Goal: Navigation & Orientation: Find specific page/section

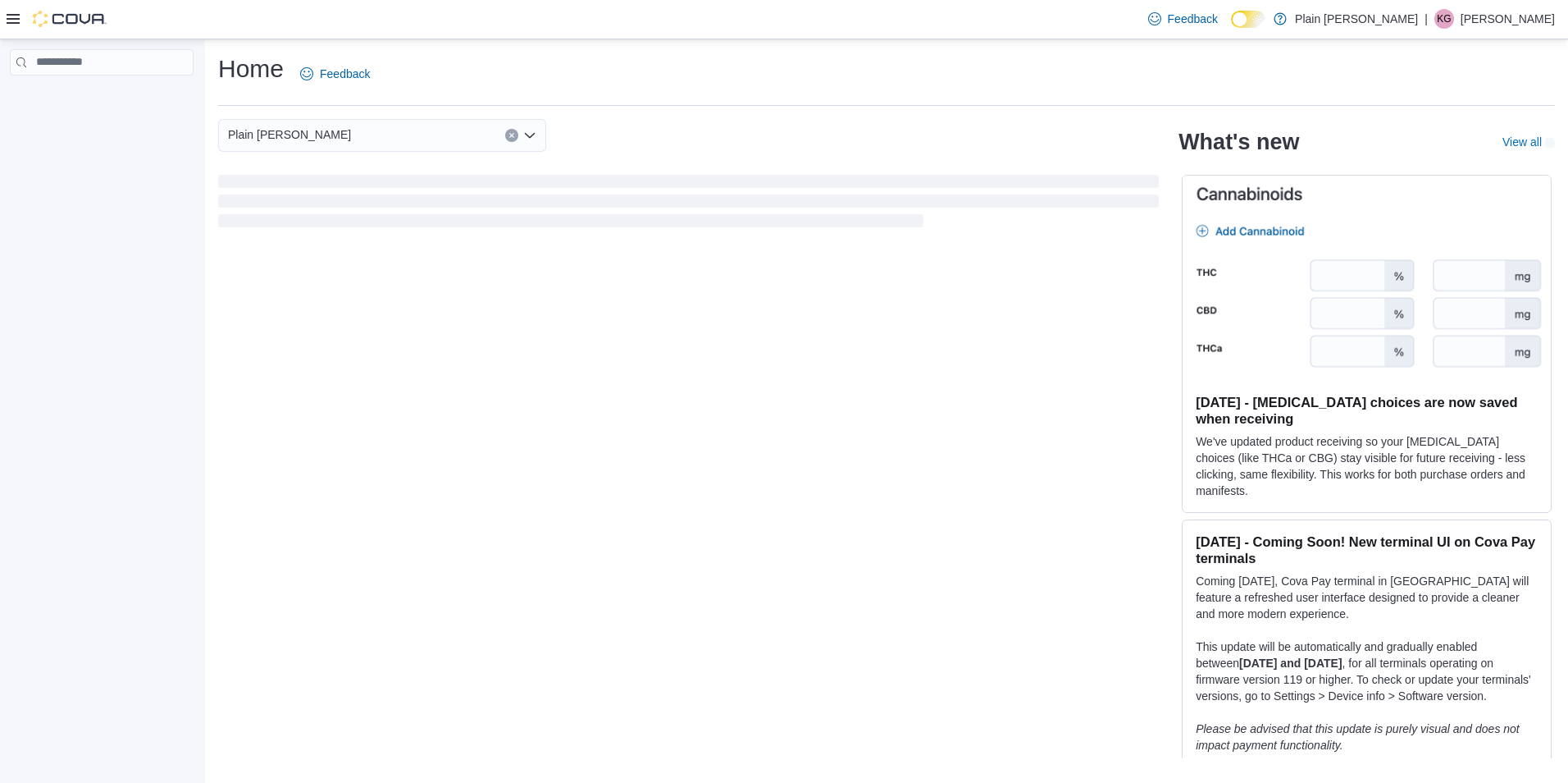
click at [1504, 19] on p "[PERSON_NAME]" at bounding box center [1507, 18] width 94 height 19
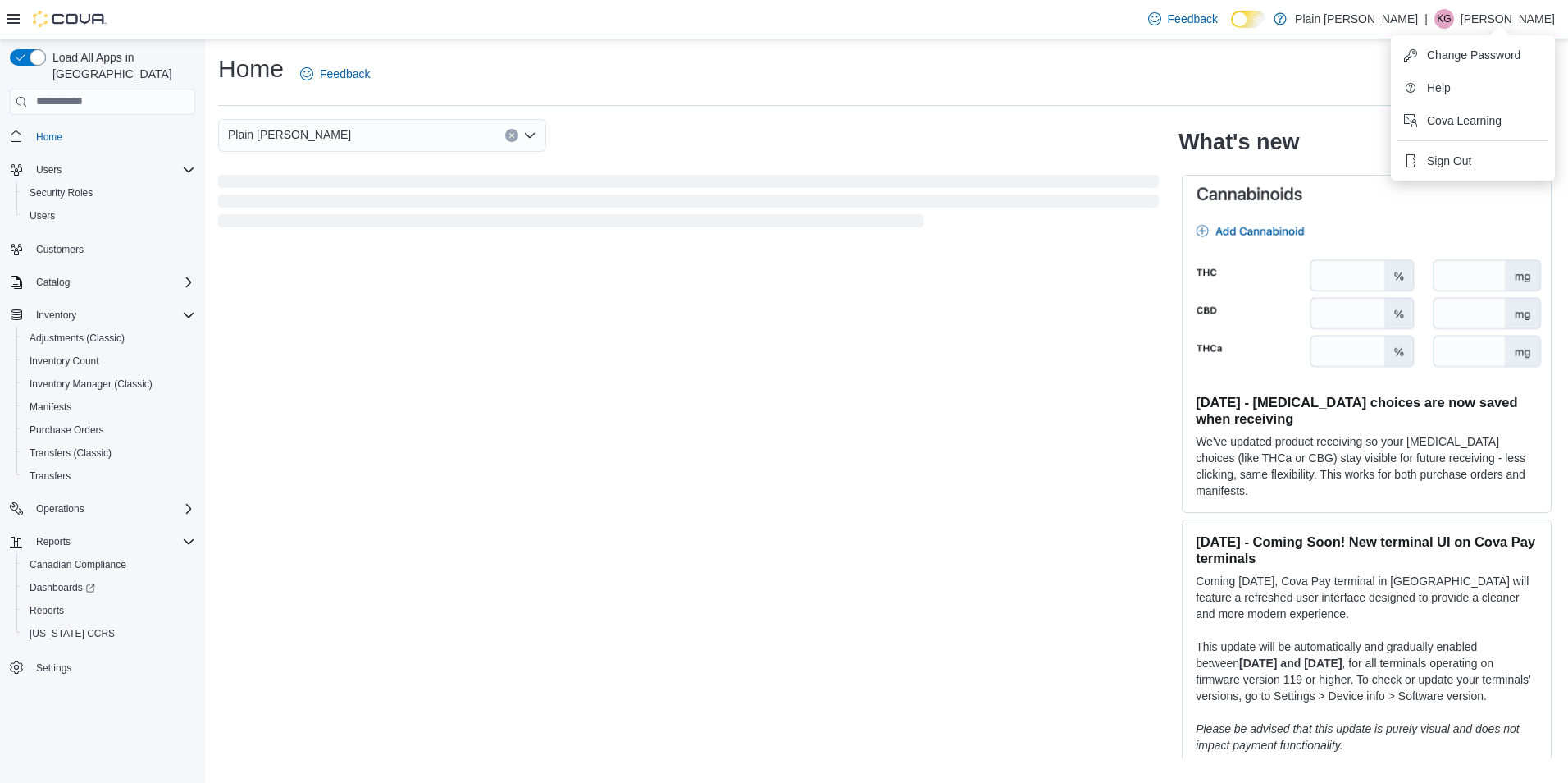
click at [803, 74] on div "Home Feedback" at bounding box center [886, 73] width 1336 height 43
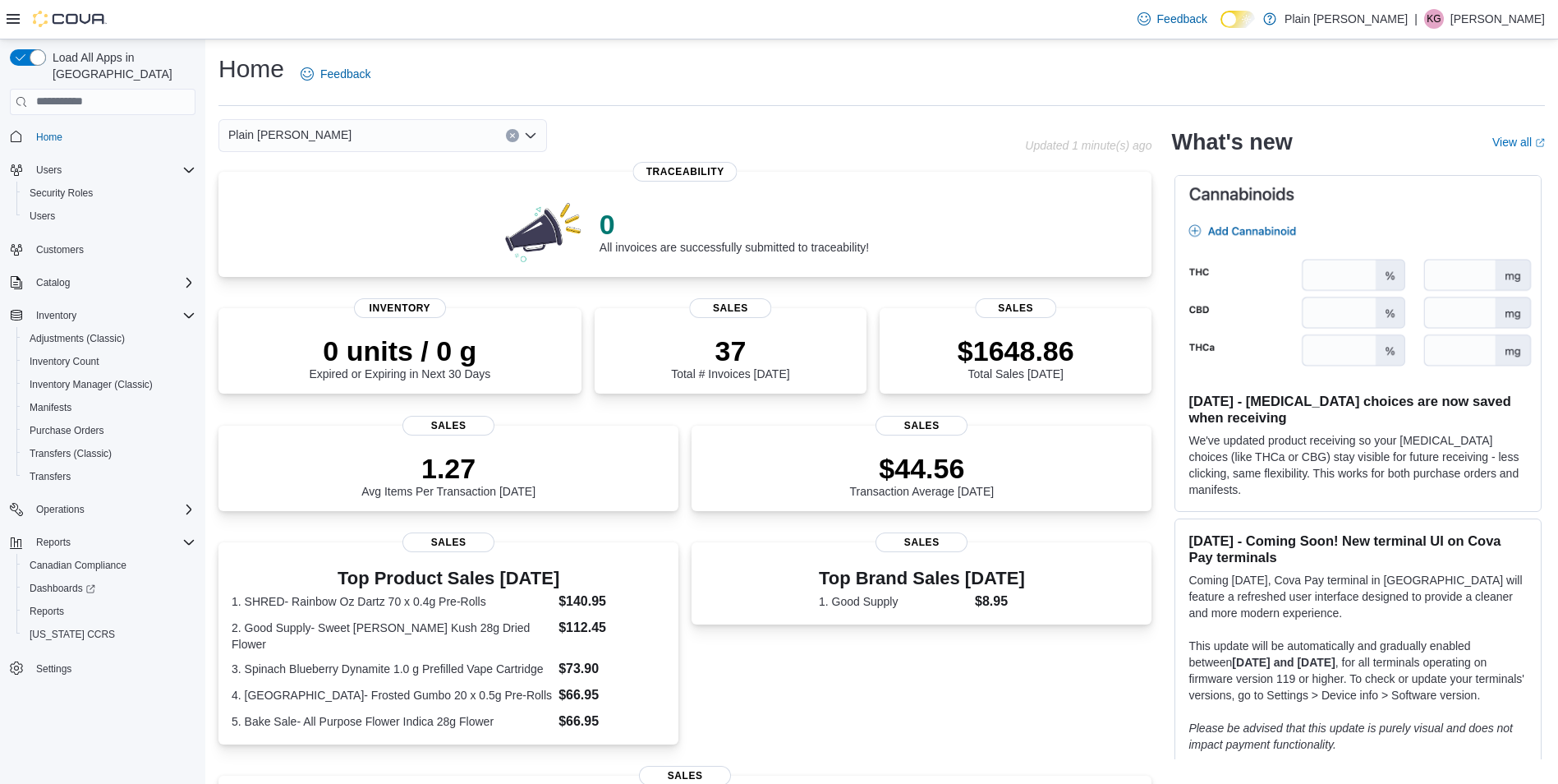
click at [395, 136] on div "Plain [PERSON_NAME]" at bounding box center [382, 136] width 328 height 33
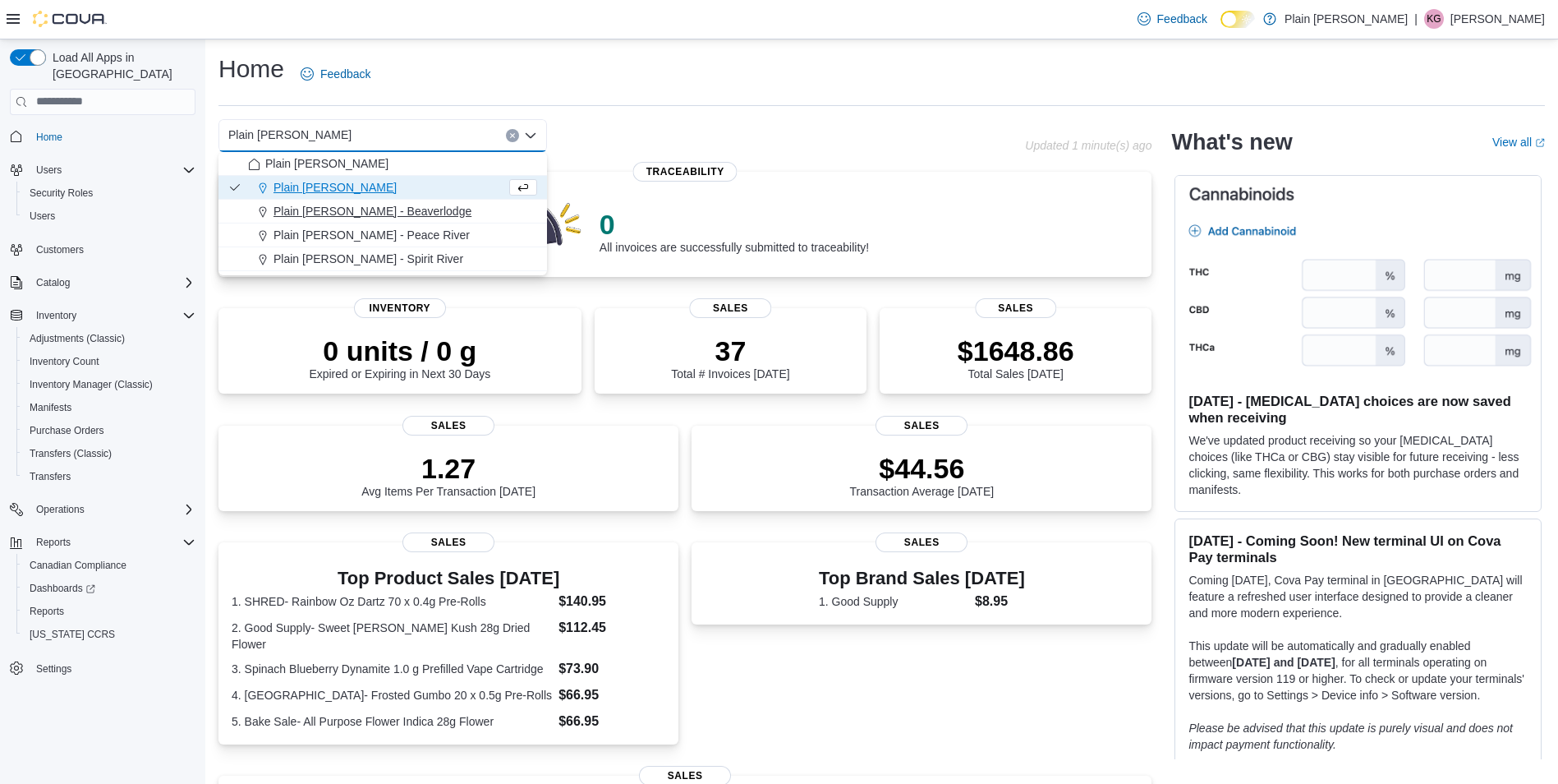
click at [390, 212] on span "Plain [PERSON_NAME] - Beaverlodge" at bounding box center [372, 211] width 198 height 17
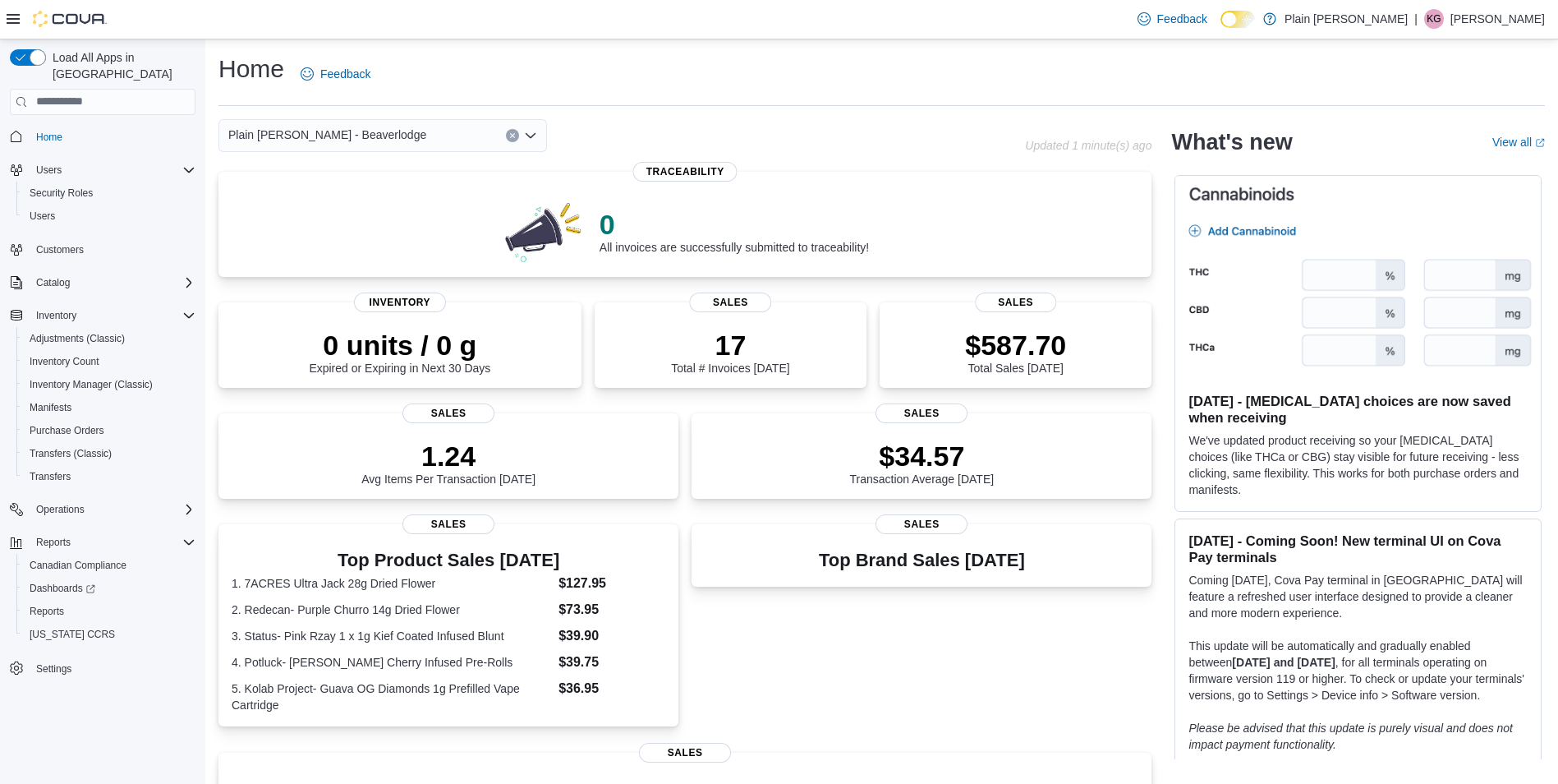
click at [404, 128] on div "Plain [PERSON_NAME] - Beaverlodge" at bounding box center [382, 136] width 328 height 33
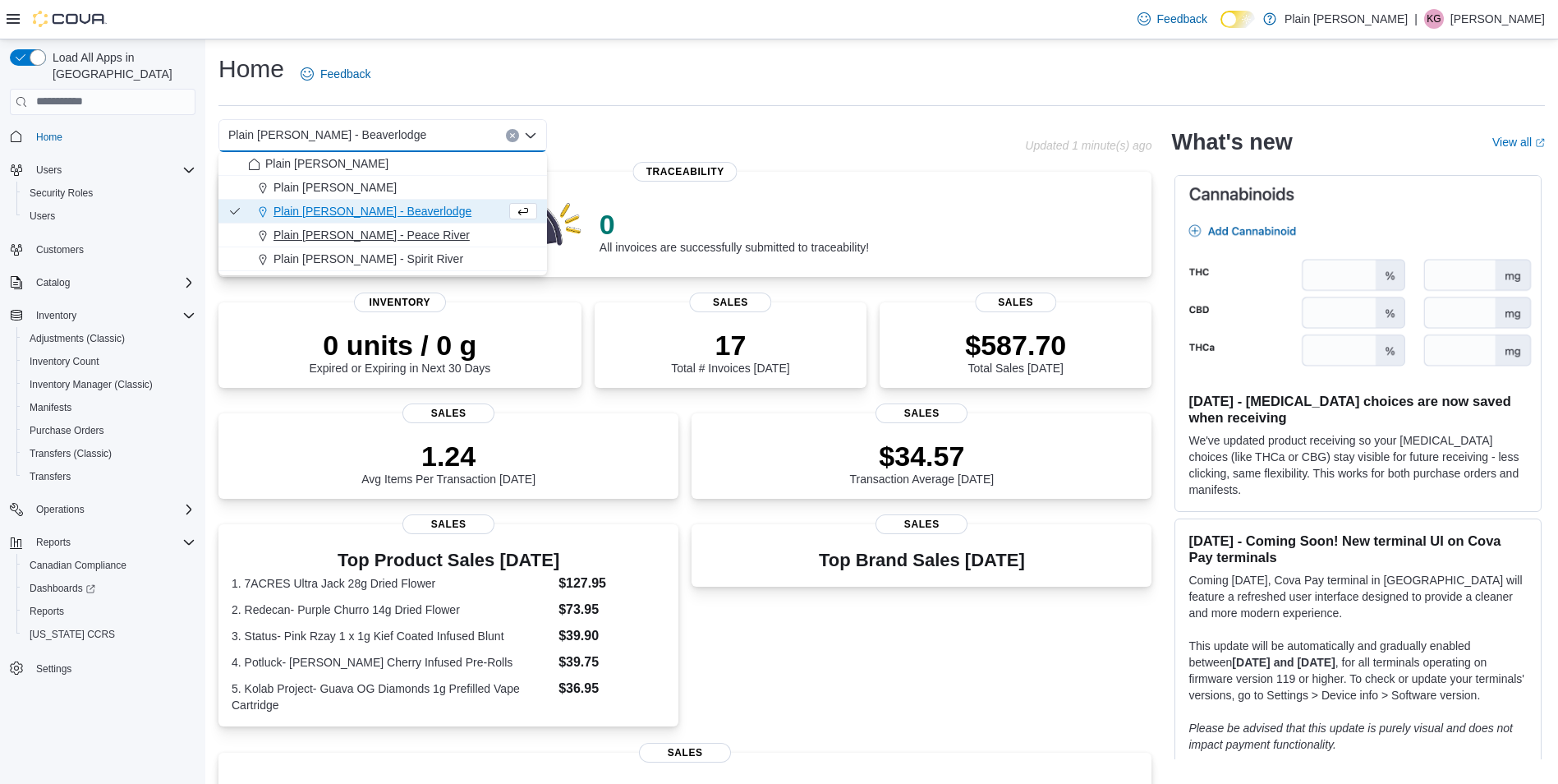
click at [413, 239] on div "Plain [PERSON_NAME] - Peace River" at bounding box center [392, 235] width 289 height 17
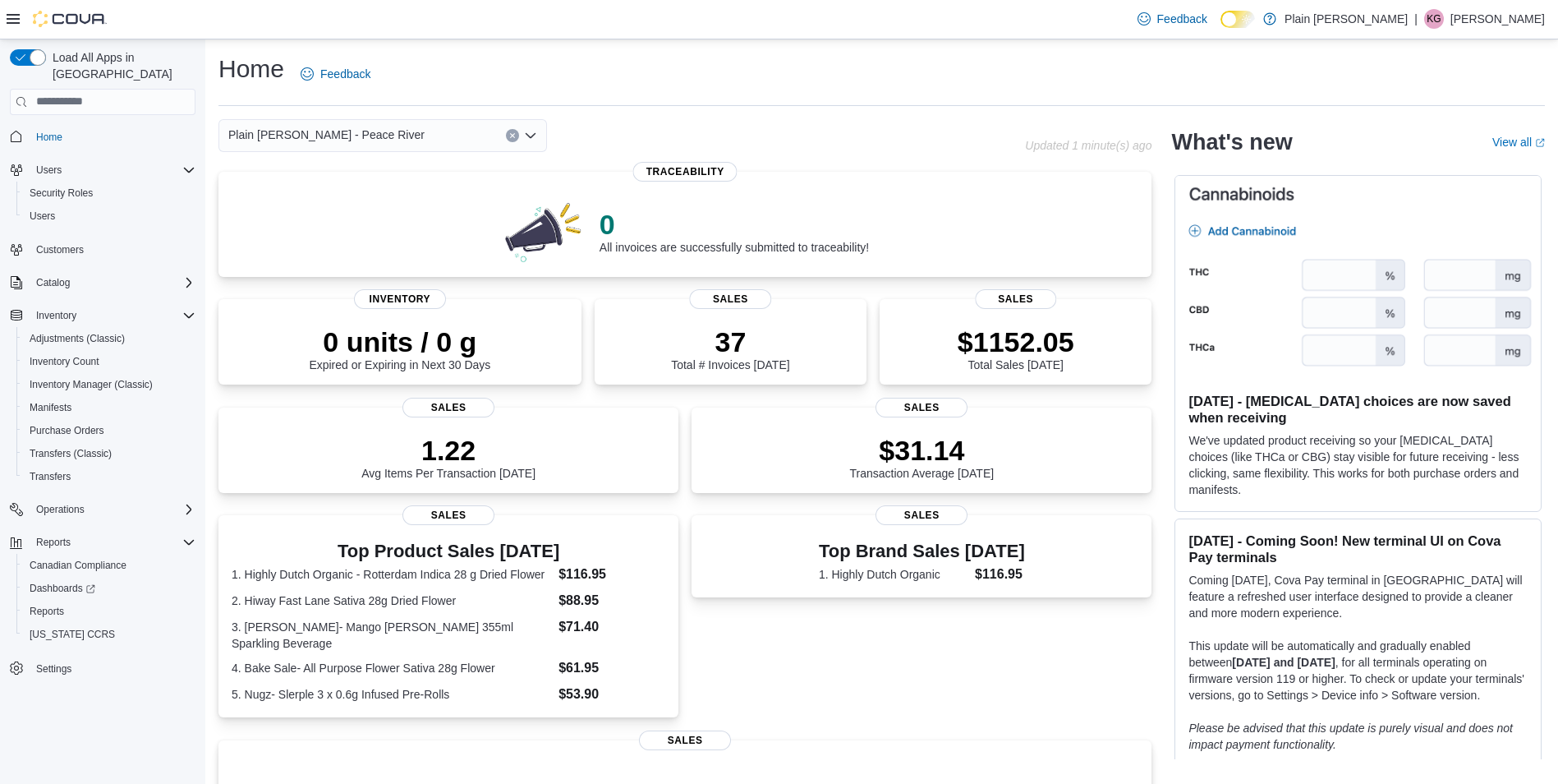
click at [399, 123] on div "Plain [PERSON_NAME] - Peace River Combo box. Selected. Plain [PERSON_NAME] - Pe…" at bounding box center [382, 136] width 328 height 33
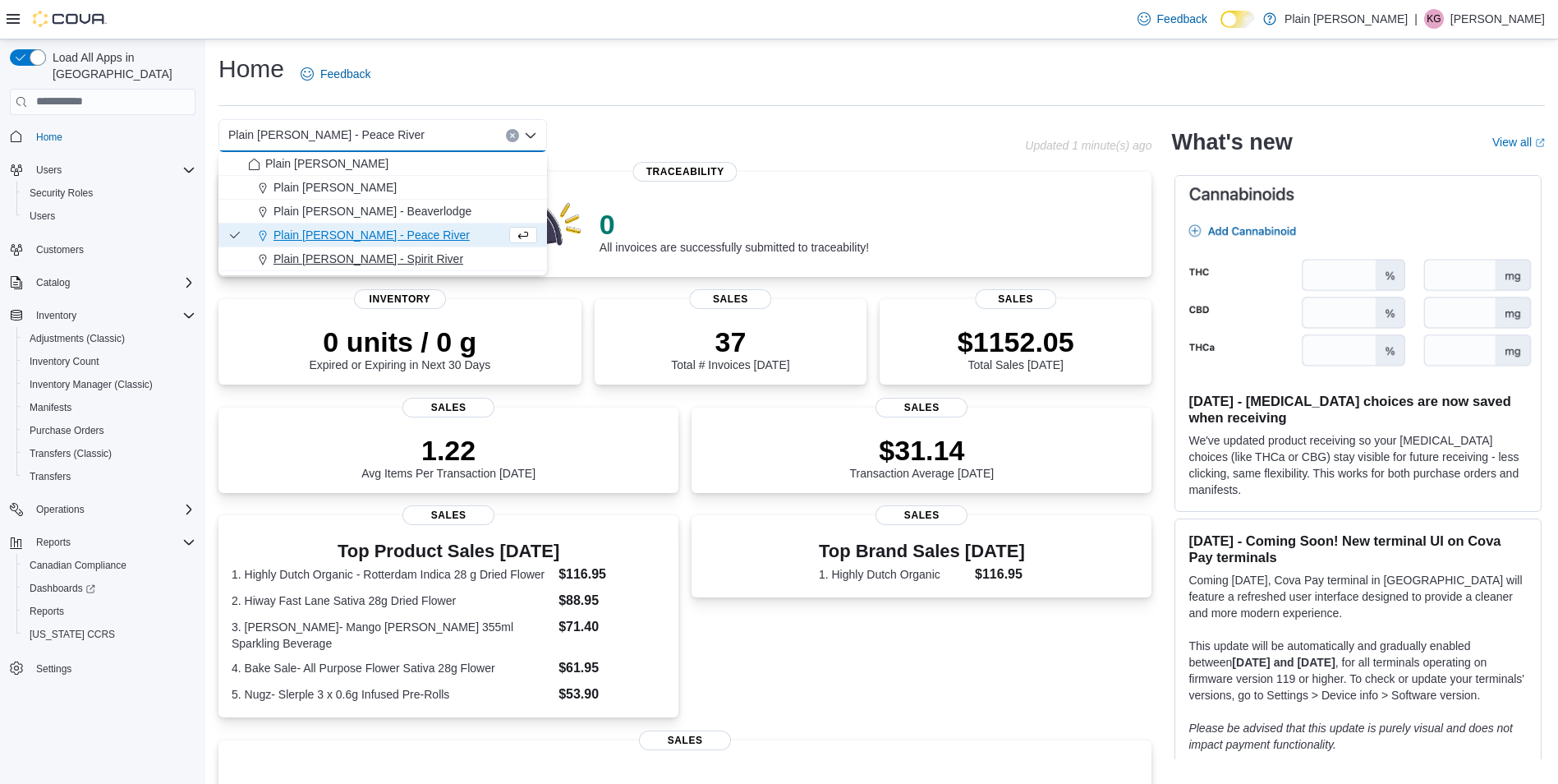
click at [395, 259] on div "Plain [PERSON_NAME] - Spirit River" at bounding box center [392, 259] width 289 height 17
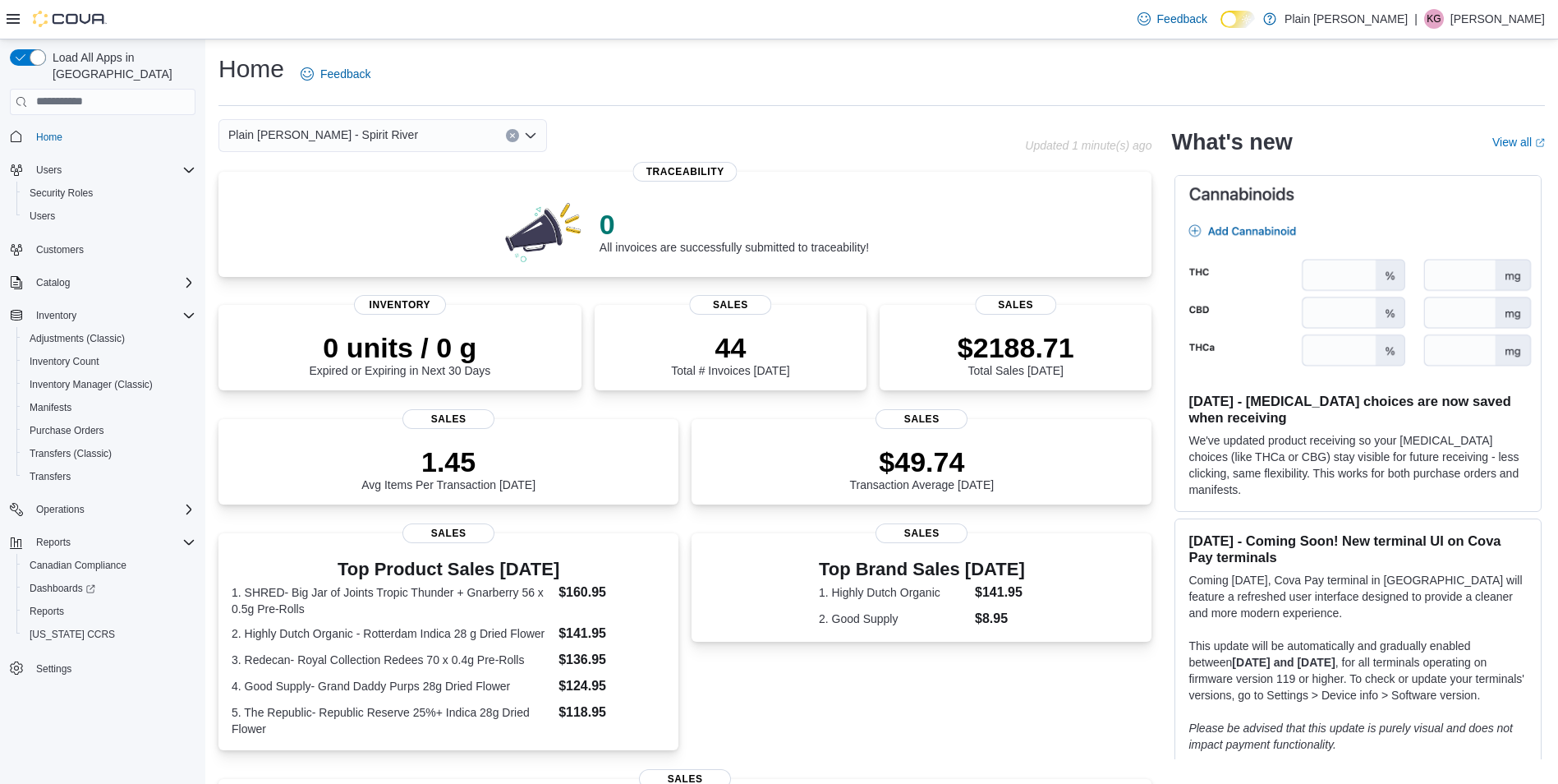
click at [370, 138] on div "Plain [PERSON_NAME] - Spirit River Combo box. Selected. Plain [PERSON_NAME] - S…" at bounding box center [382, 136] width 328 height 33
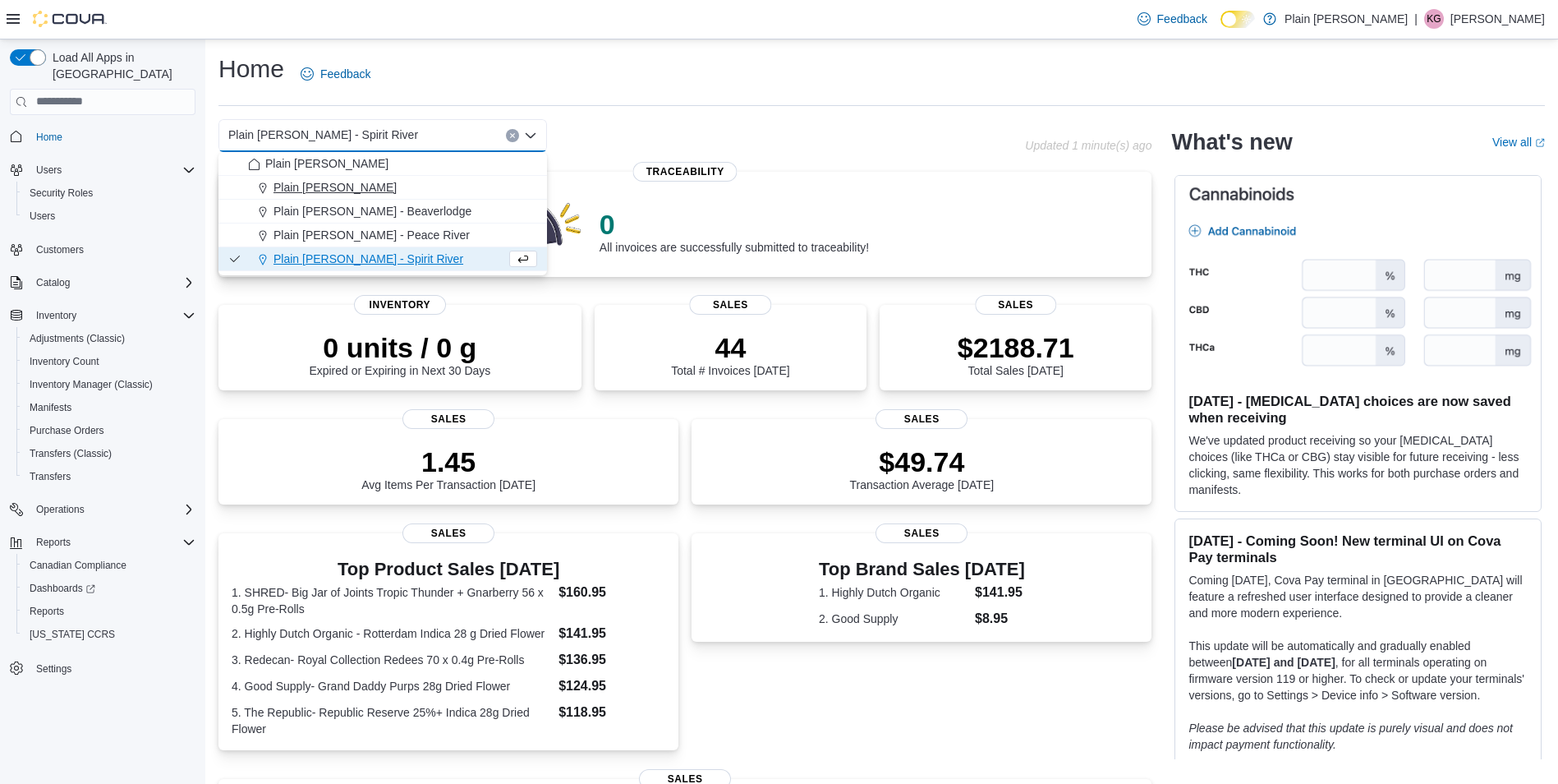
click at [404, 184] on div "Plain [PERSON_NAME]" at bounding box center [392, 187] width 289 height 17
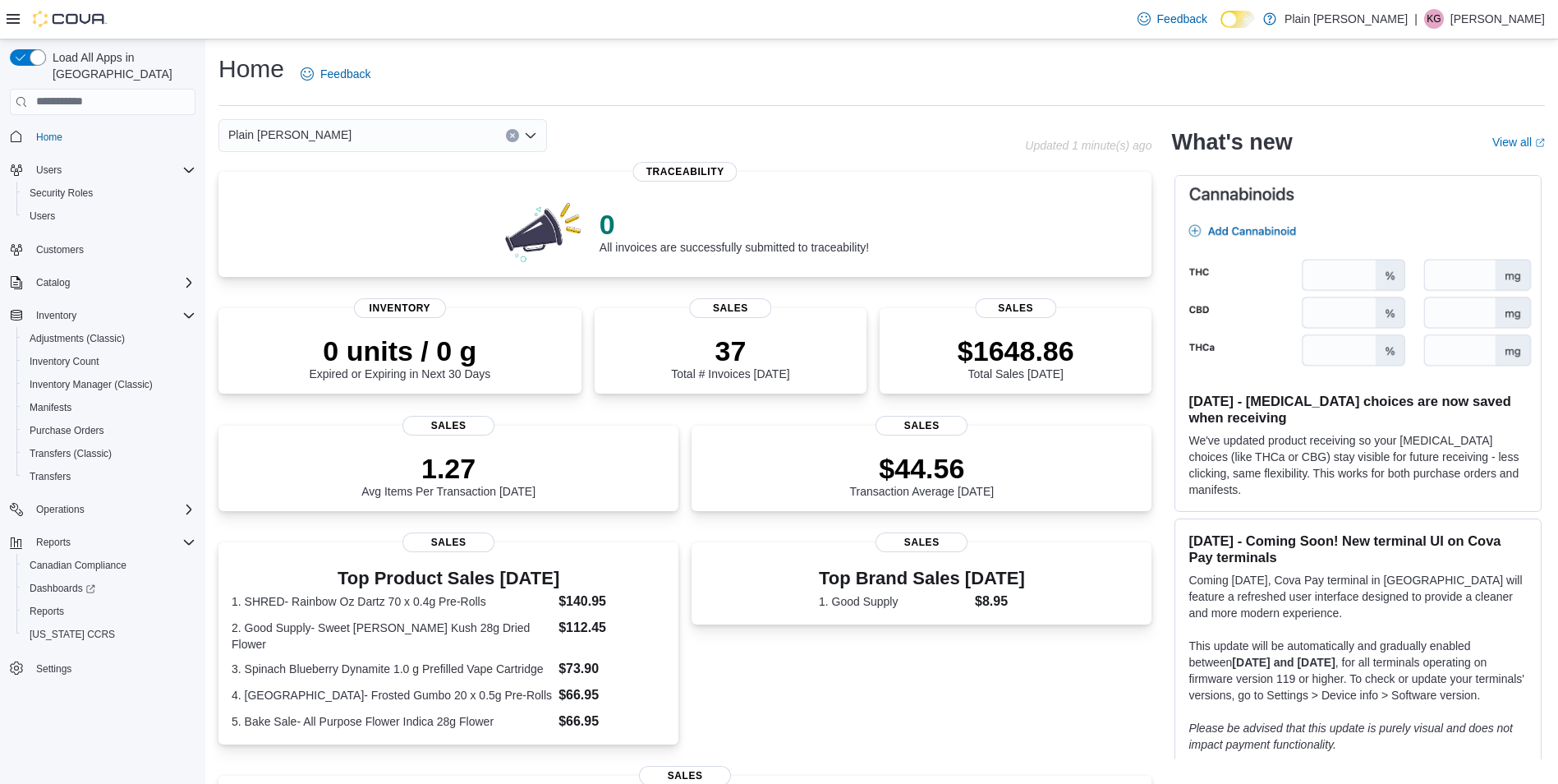
click at [346, 131] on div "Plain [PERSON_NAME] - Falher Combo box. Selected. Plain [PERSON_NAME] - Falher.…" at bounding box center [382, 136] width 328 height 33
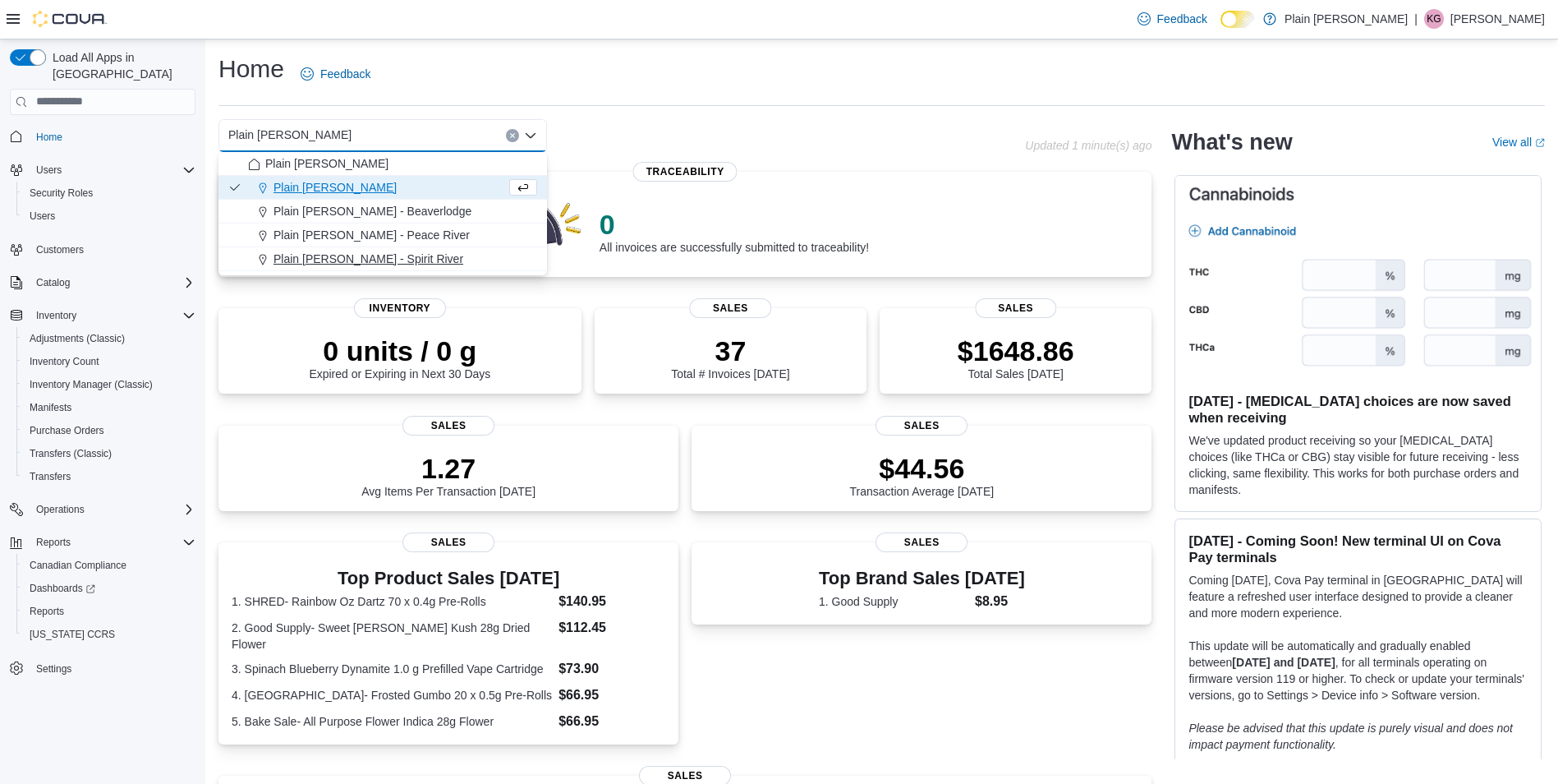
click at [349, 259] on span "Plain [PERSON_NAME] - Spirit River" at bounding box center [368, 259] width 190 height 17
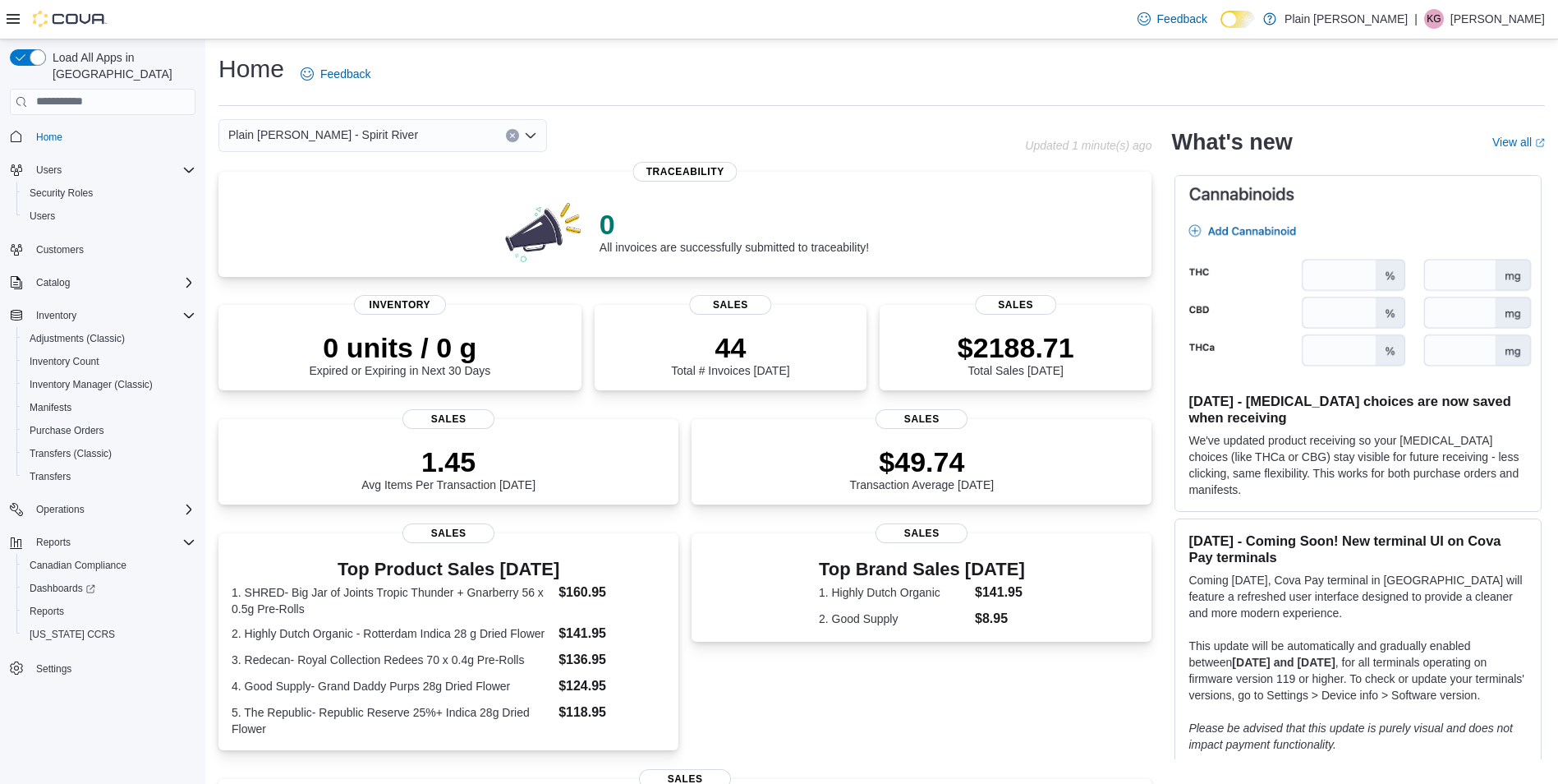
click at [356, 129] on div "Plain [PERSON_NAME] - Spirit River" at bounding box center [382, 136] width 328 height 33
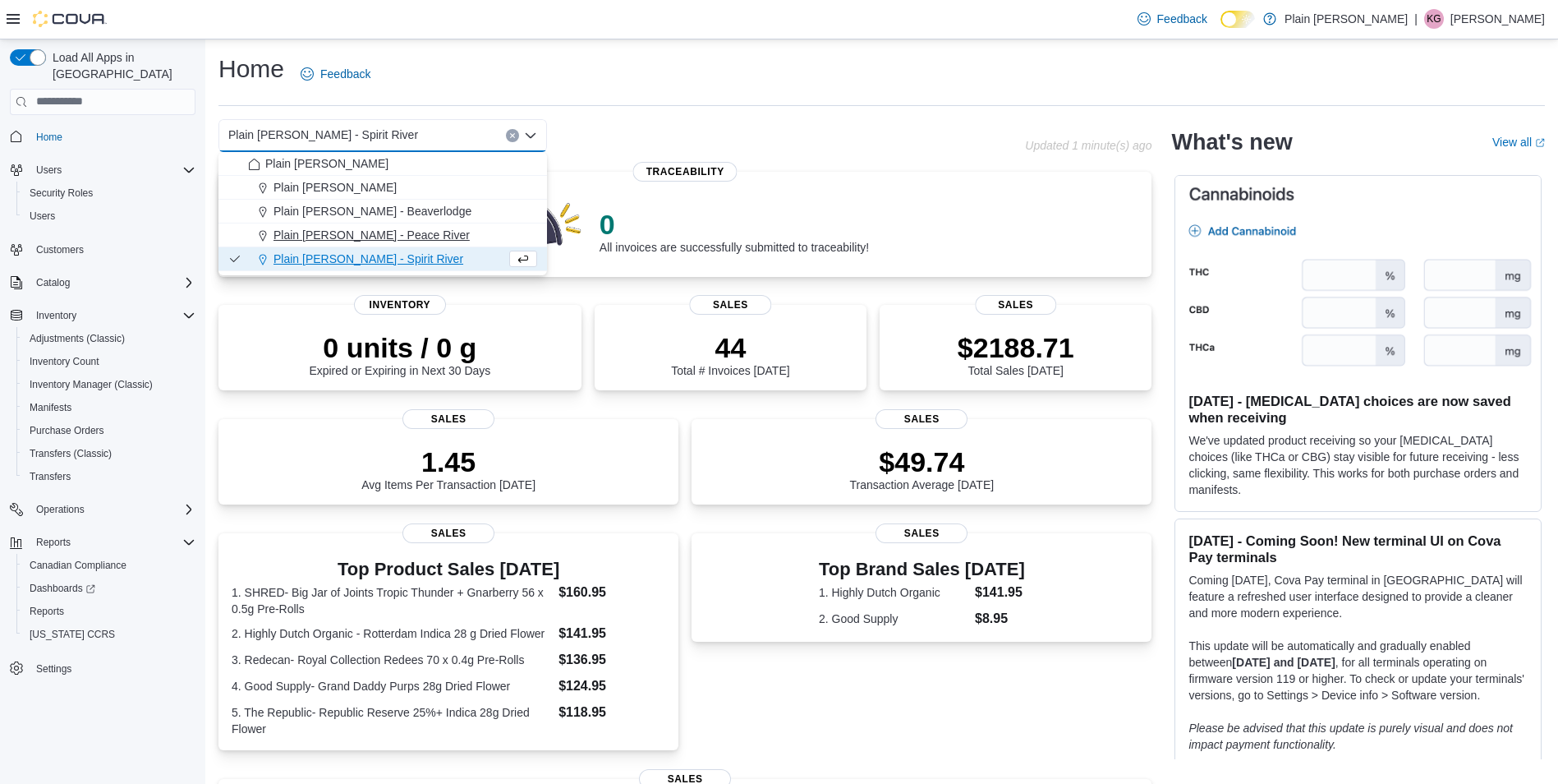
click at [392, 229] on span "Plain [PERSON_NAME] - Peace River" at bounding box center [371, 235] width 196 height 17
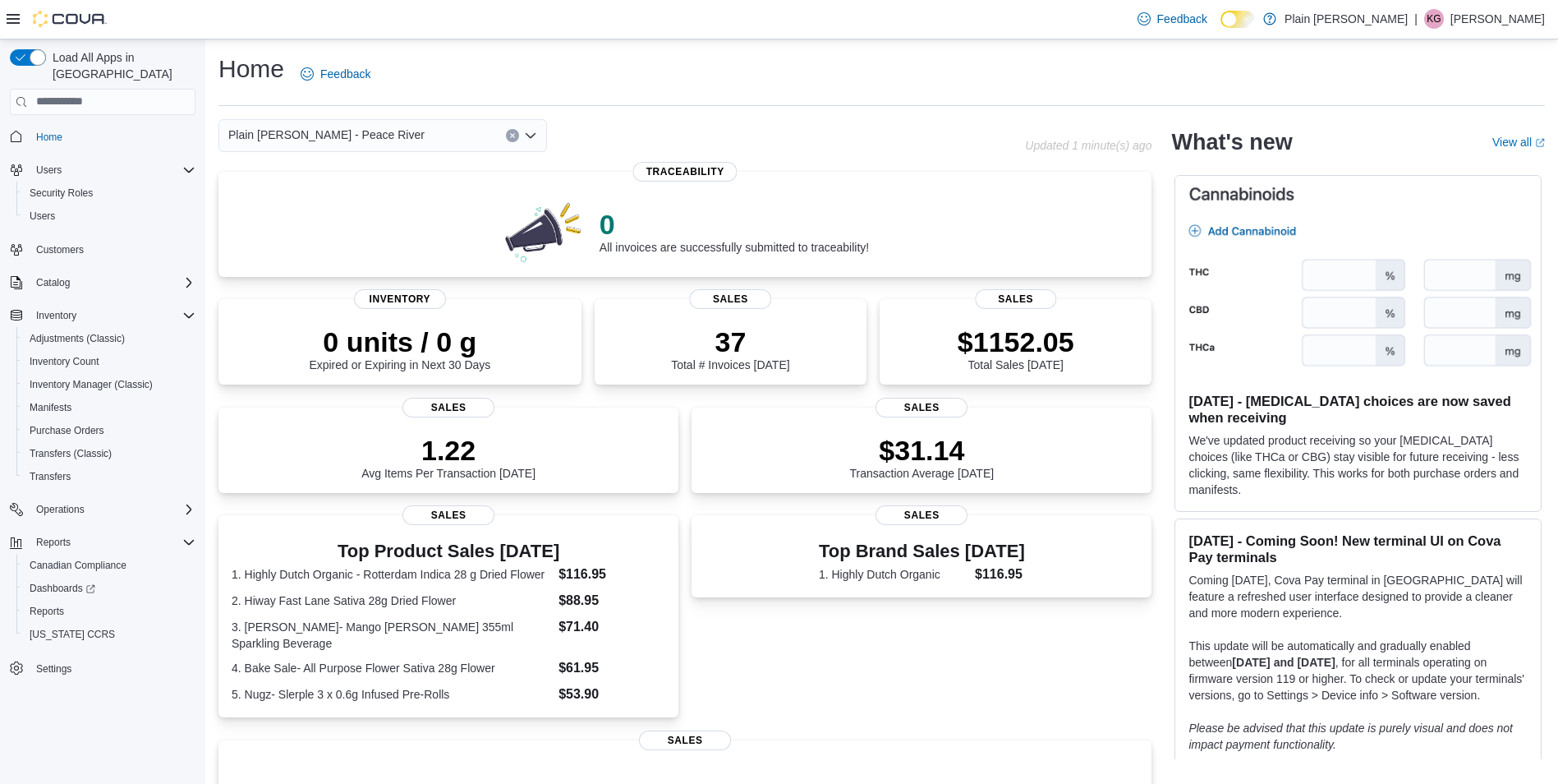
click at [397, 138] on div "Plain [PERSON_NAME] - Peace River Combo box. Selected. Plain [PERSON_NAME] - Pe…" at bounding box center [382, 136] width 328 height 33
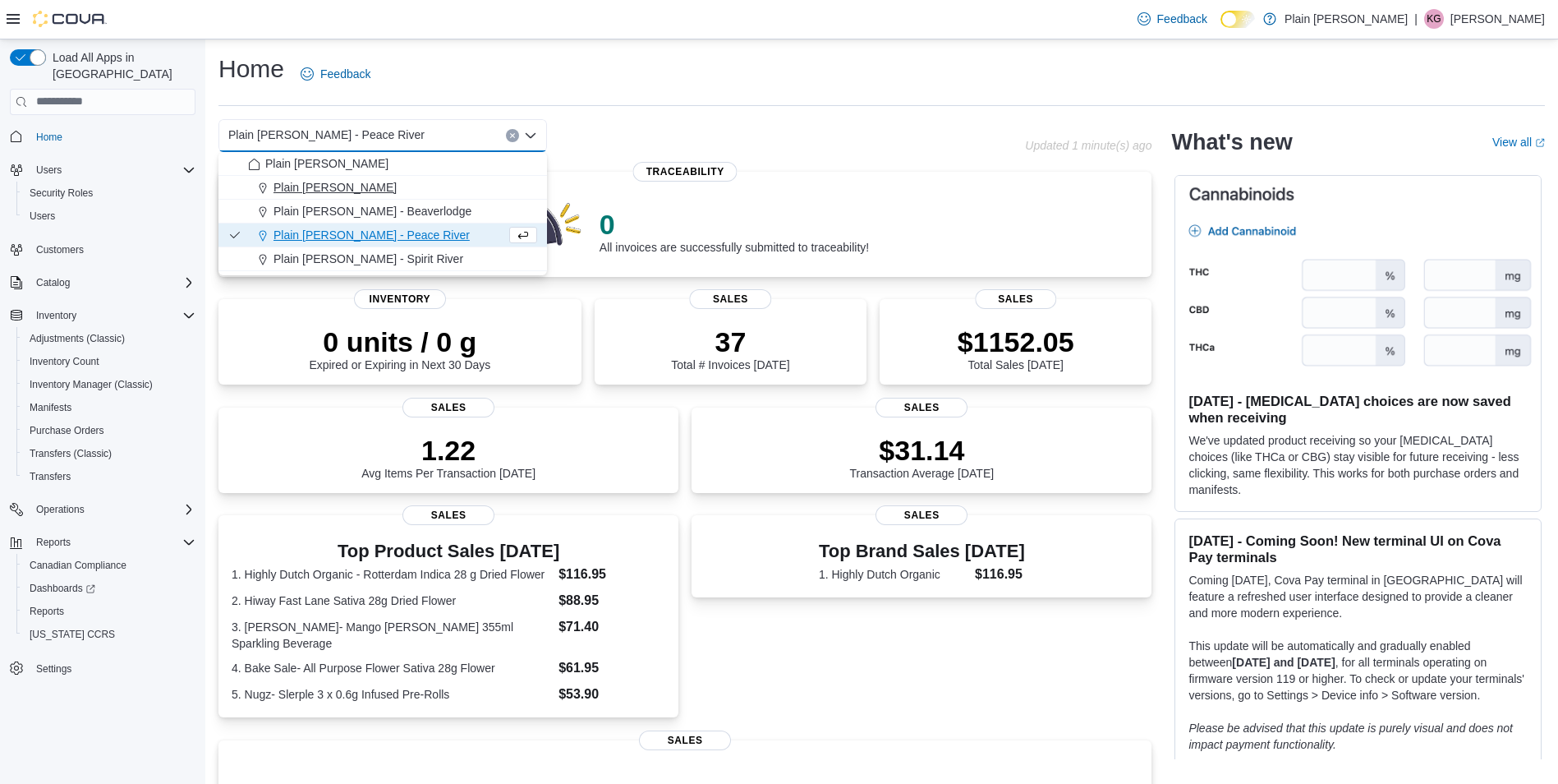
click at [379, 189] on div "Plain [PERSON_NAME]" at bounding box center [392, 187] width 289 height 17
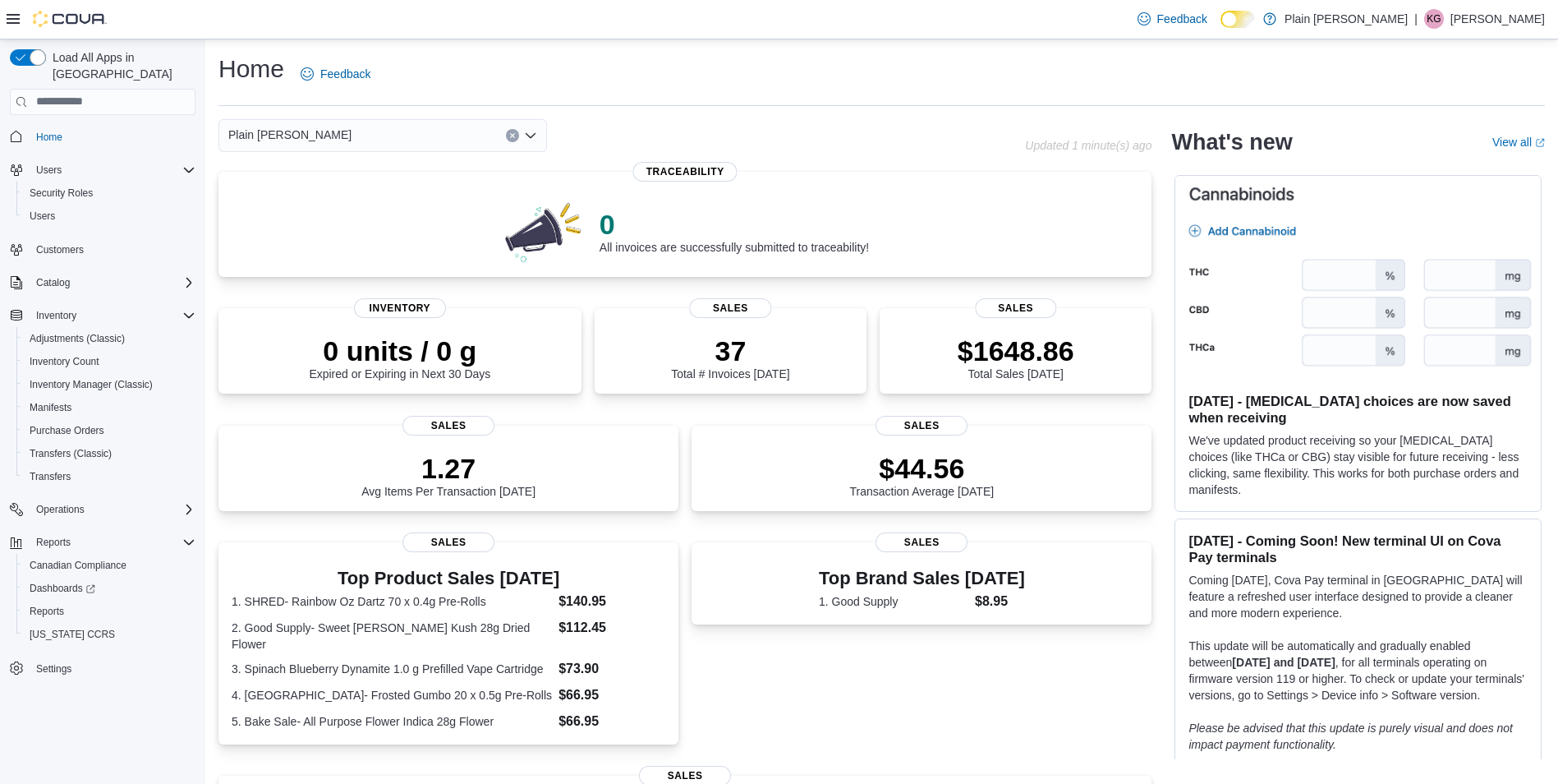
click at [377, 137] on div "Plain [PERSON_NAME] - Falher Combo box. Selected. Plain [PERSON_NAME] - Falher.…" at bounding box center [382, 136] width 328 height 33
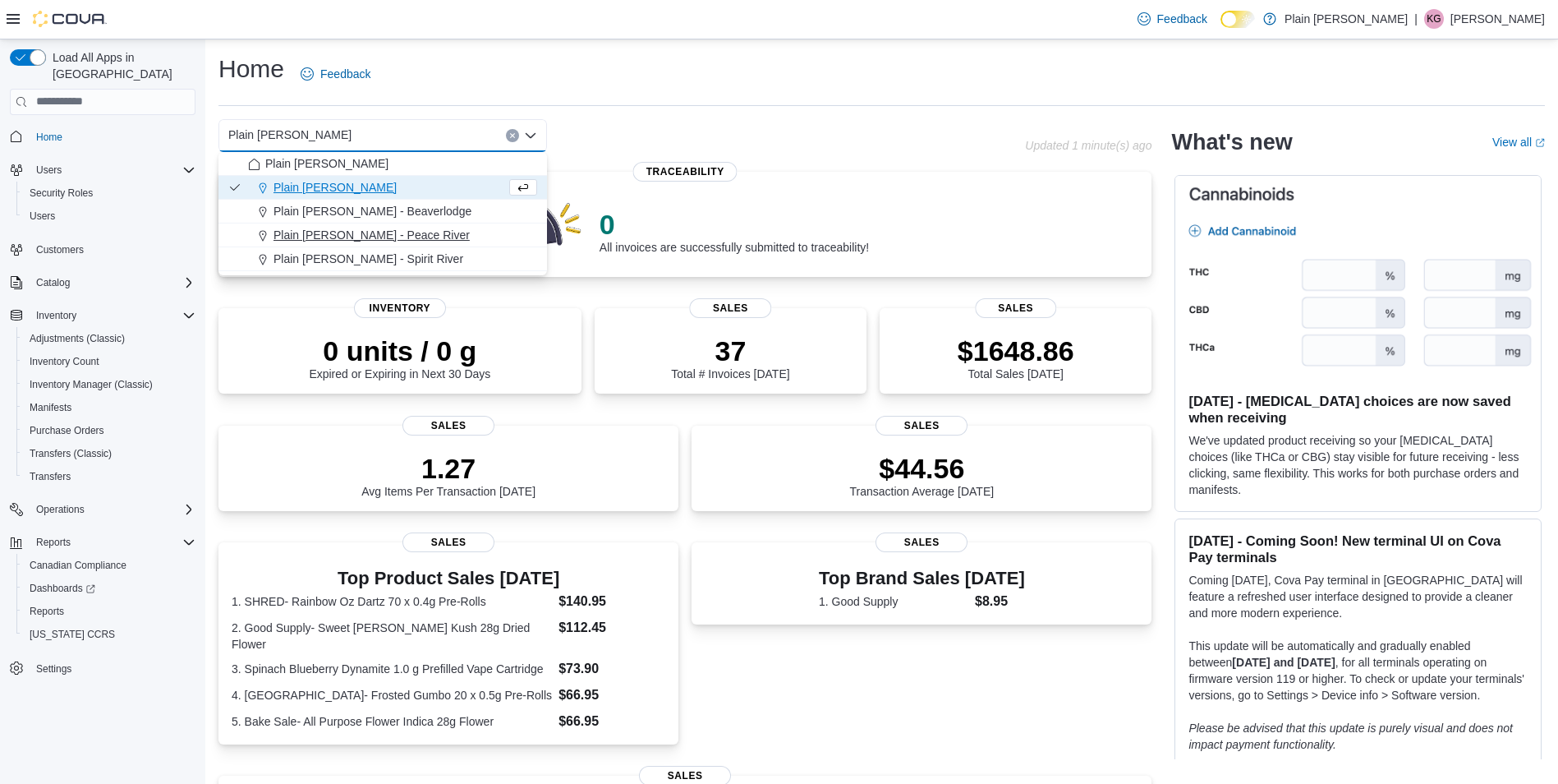
click at [380, 224] on button "Plain [PERSON_NAME] - Peace River" at bounding box center [382, 236] width 328 height 24
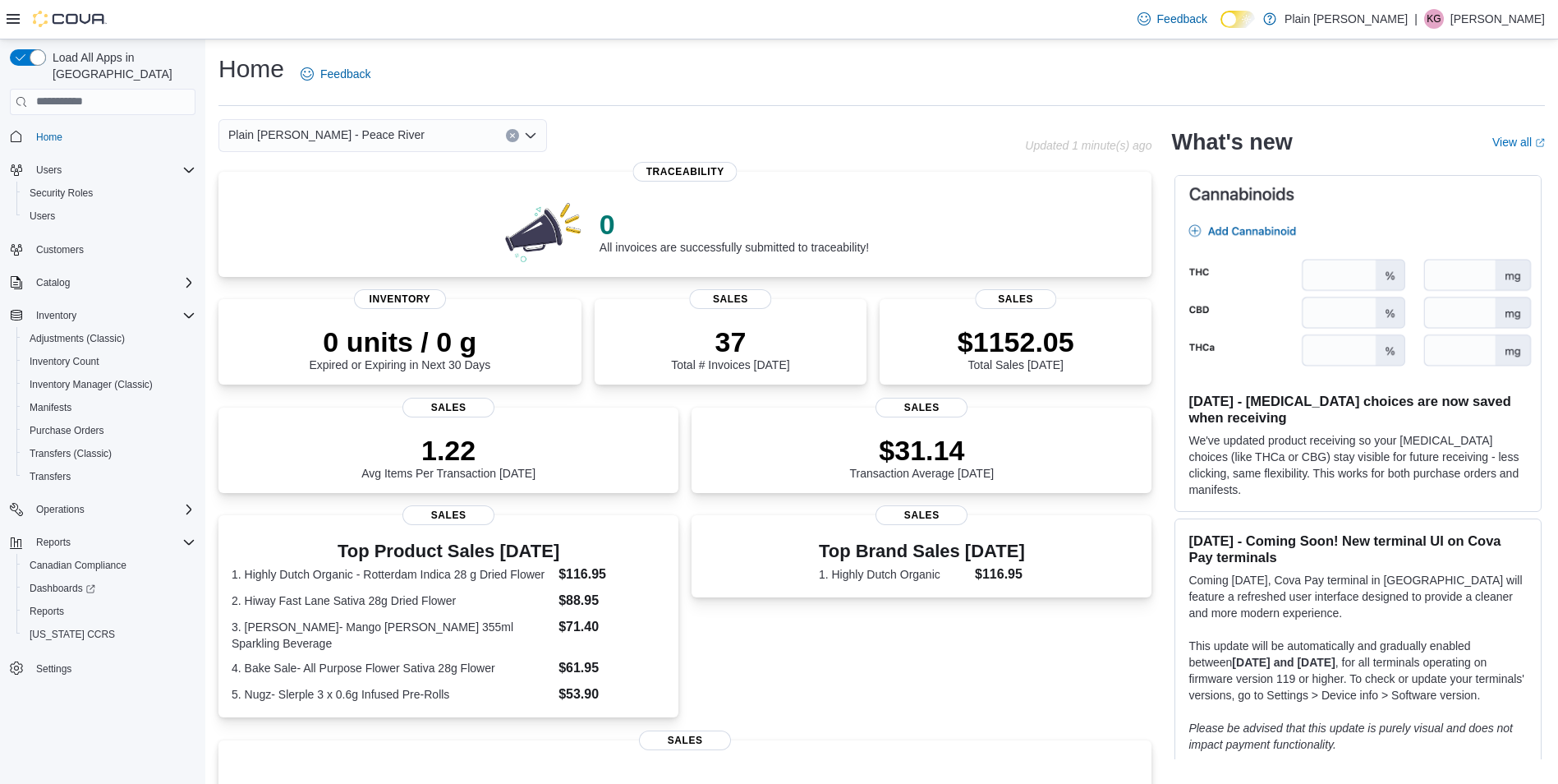
click at [1486, 23] on p "[PERSON_NAME]" at bounding box center [1497, 18] width 94 height 19
click at [1444, 166] on span "Sign Out" at bounding box center [1439, 161] width 44 height 17
